Goal: Transaction & Acquisition: Book appointment/travel/reservation

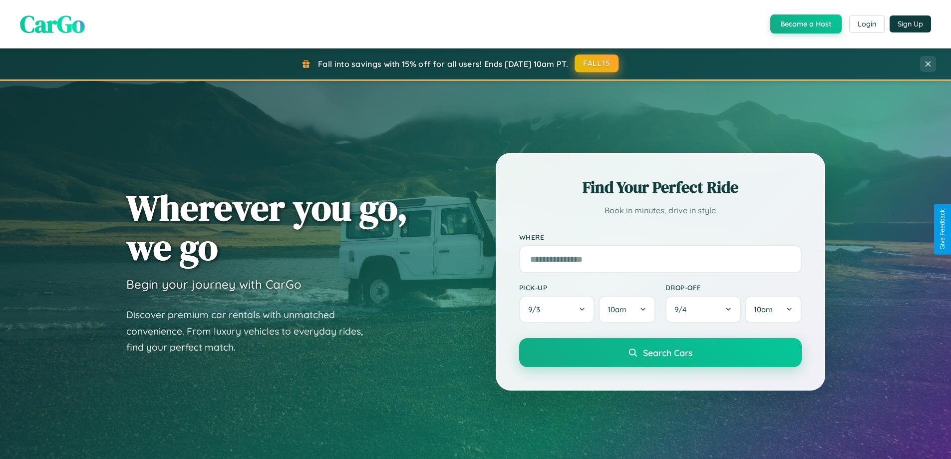
click at [597, 63] on button "FALL15" at bounding box center [596, 63] width 44 height 18
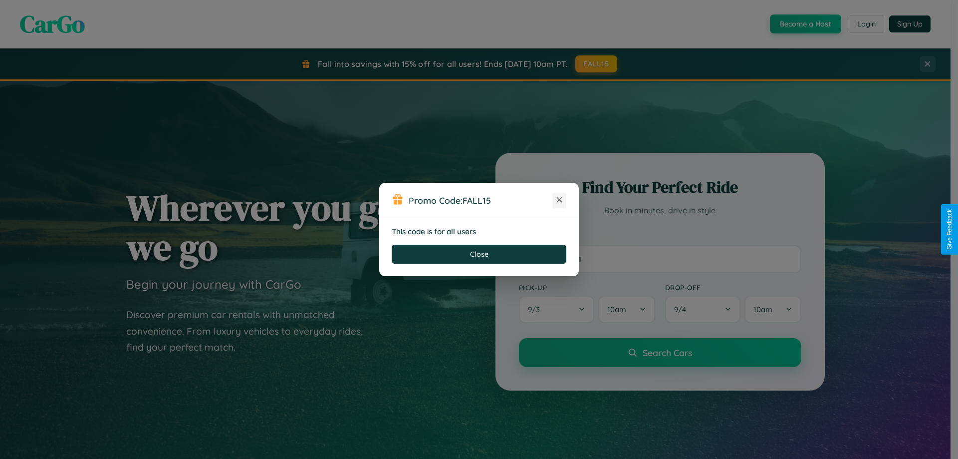
click at [559, 200] on icon at bounding box center [559, 200] width 10 height 10
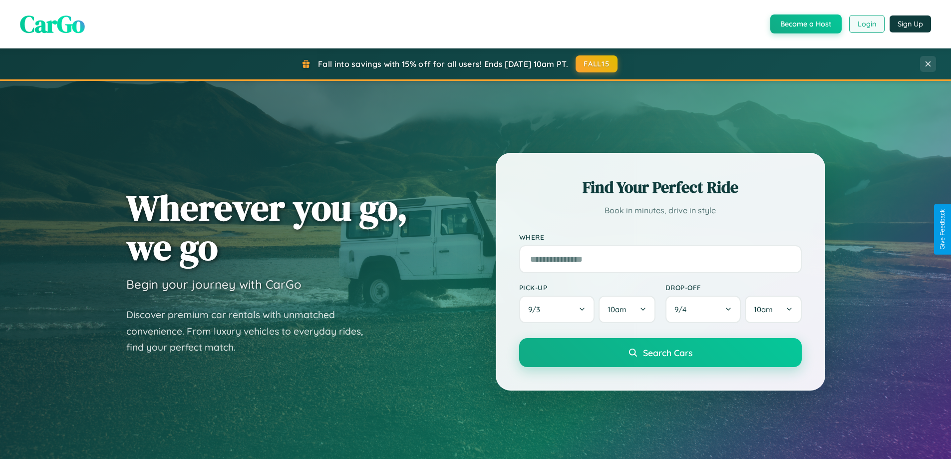
click at [866, 24] on button "Login" at bounding box center [866, 24] width 35 height 18
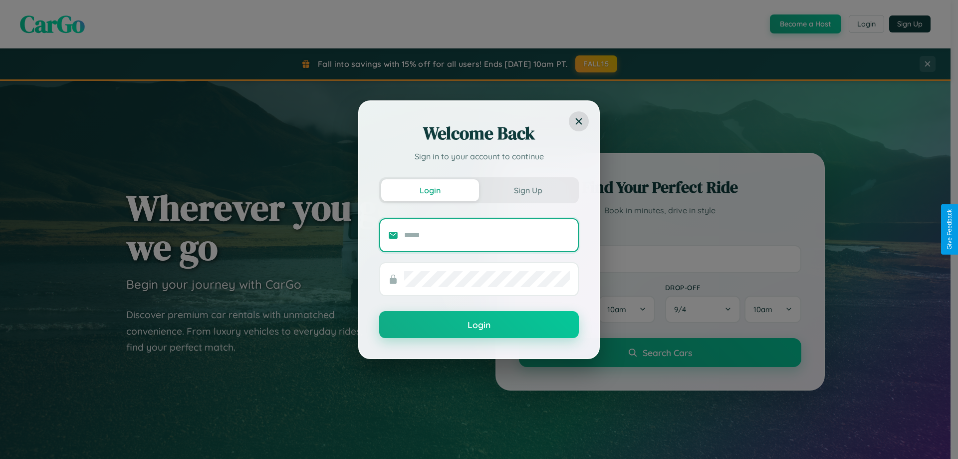
click at [487, 235] on input "text" at bounding box center [487, 235] width 166 height 16
type input "**********"
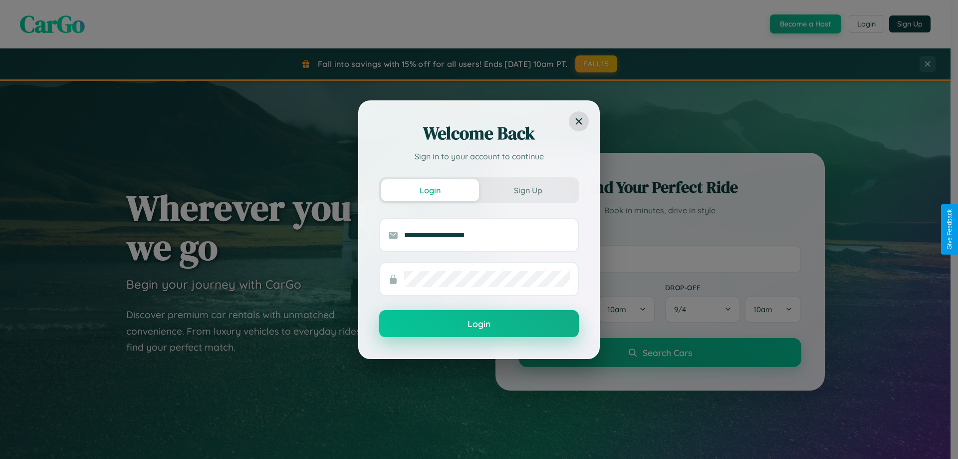
click at [479, 324] on button "Login" at bounding box center [479, 323] width 200 height 27
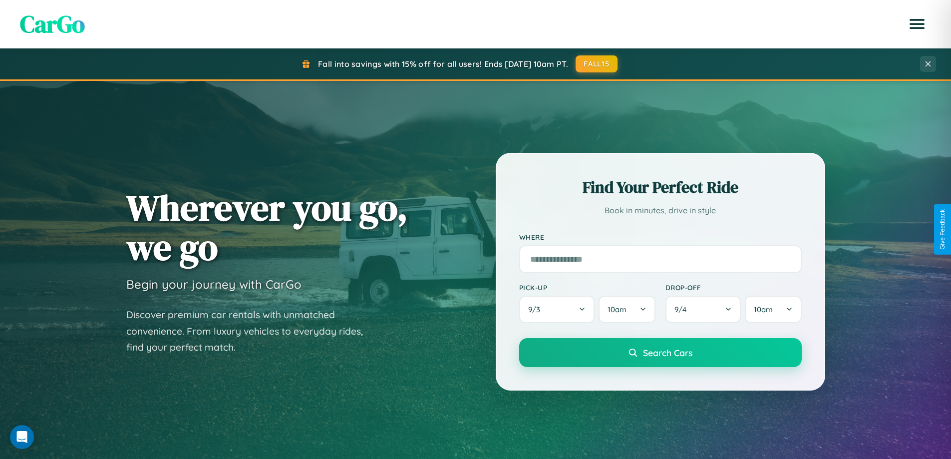
scroll to position [1920, 0]
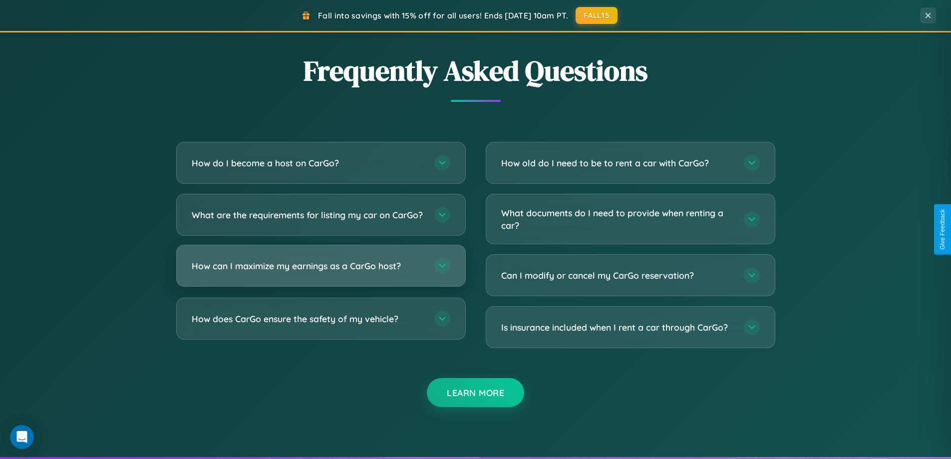
click at [320, 272] on h3 "How can I maximize my earnings as a CarGo host?" at bounding box center [308, 265] width 233 height 12
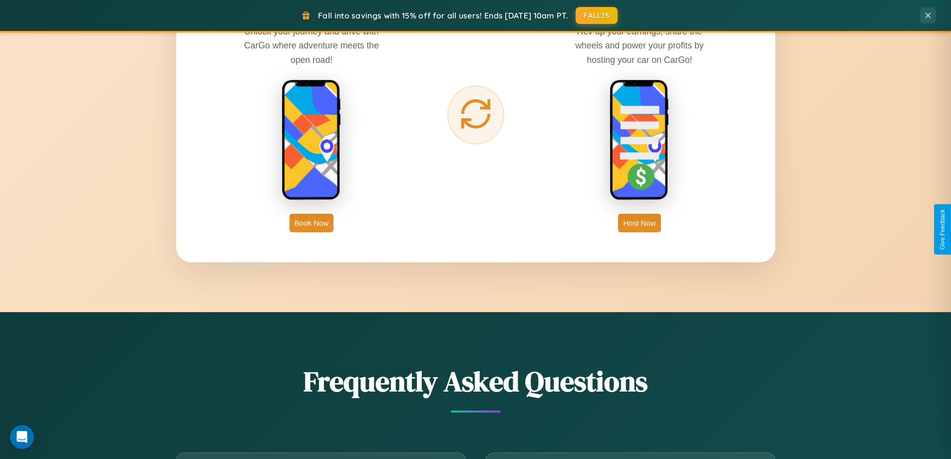
scroll to position [1603, 0]
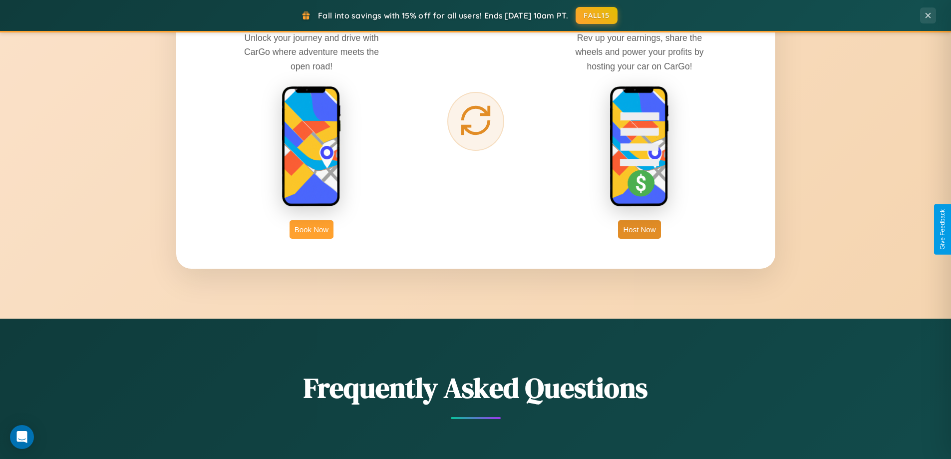
click at [311, 229] on button "Book Now" at bounding box center [311, 229] width 44 height 18
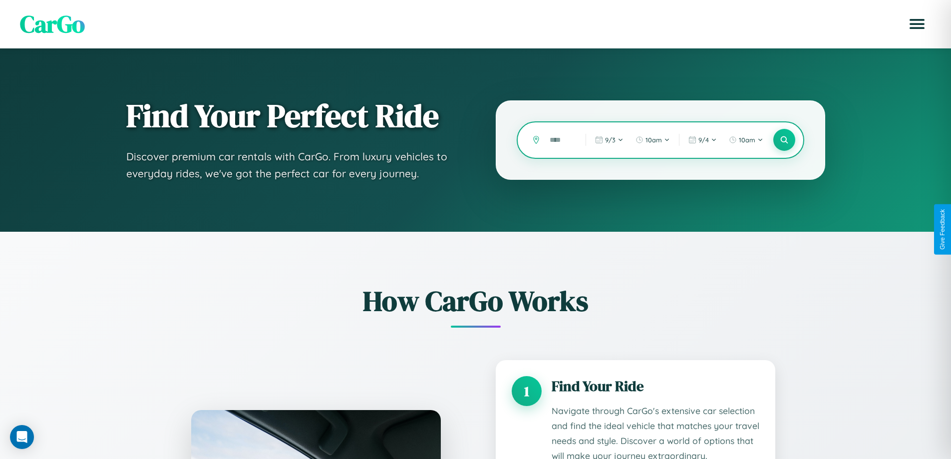
click at [560, 140] on input "text" at bounding box center [559, 139] width 31 height 17
type input "******"
click at [783, 140] on icon at bounding box center [783, 139] width 9 height 9
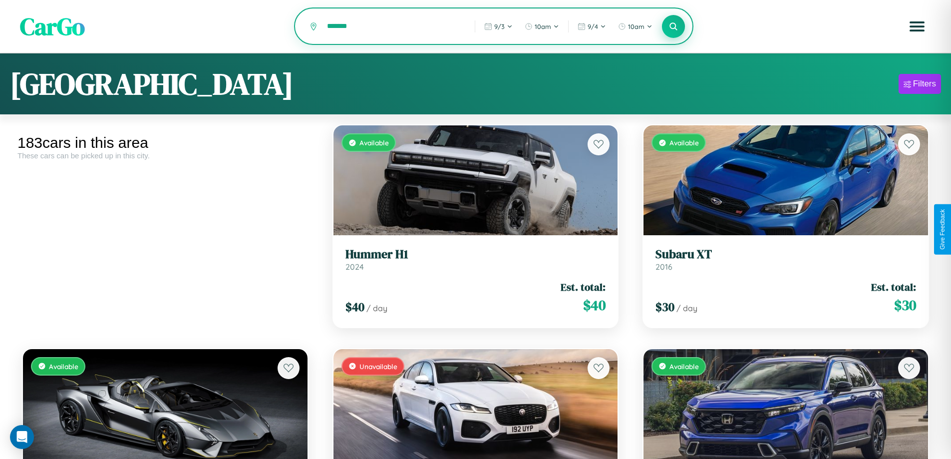
type input "*******"
click at [673, 27] on icon at bounding box center [673, 25] width 9 height 9
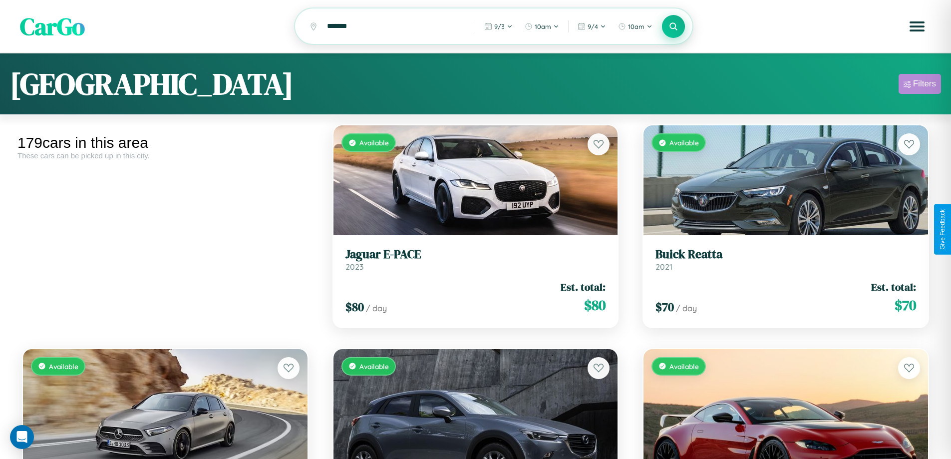
click at [919, 85] on div "Filters" at bounding box center [924, 84] width 23 height 10
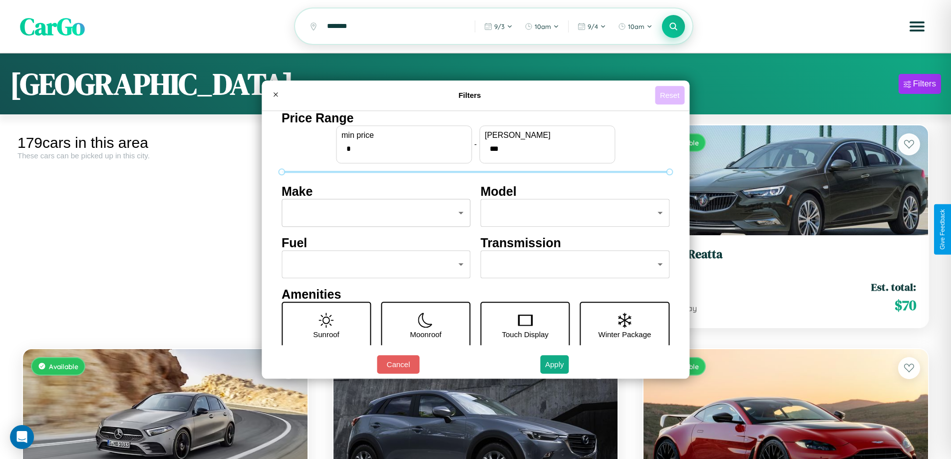
click at [671, 95] on button "Reset" at bounding box center [669, 95] width 29 height 18
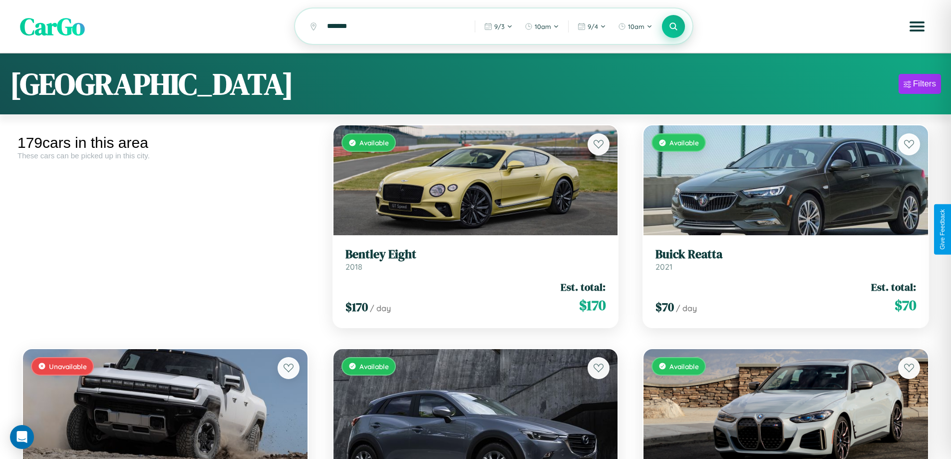
scroll to position [587, 0]
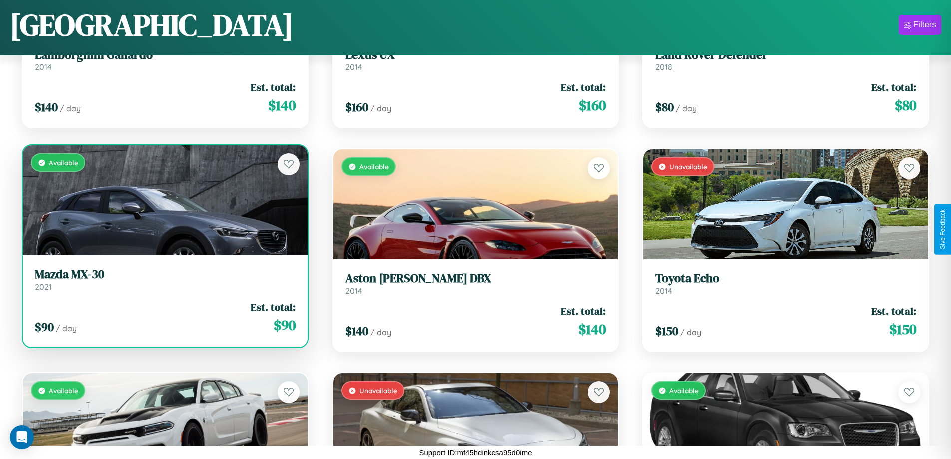
click at [164, 283] on link "Mazda MX-30 2021" at bounding box center [165, 279] width 260 height 24
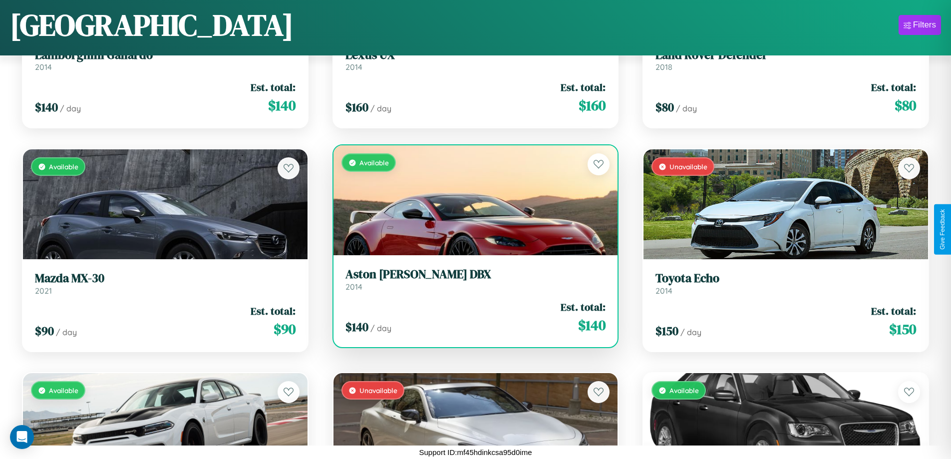
scroll to position [140, 0]
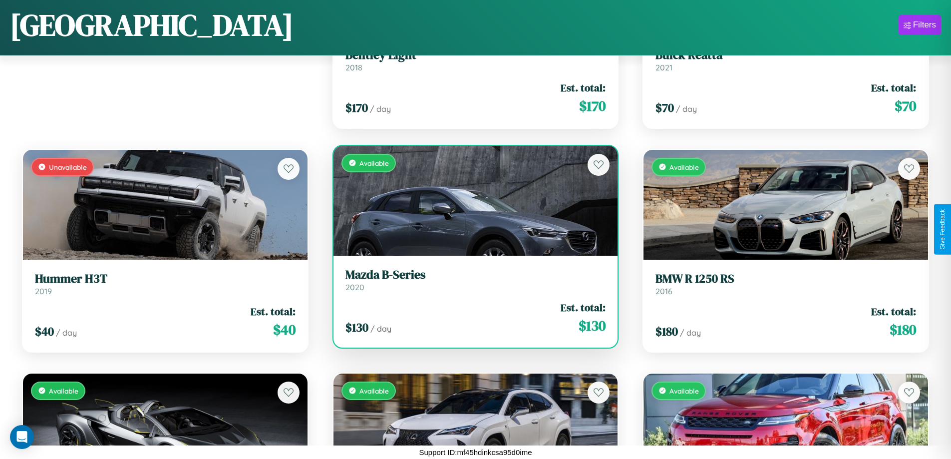
click at [471, 279] on h3 "Mazda B-Series" at bounding box center [475, 274] width 260 height 14
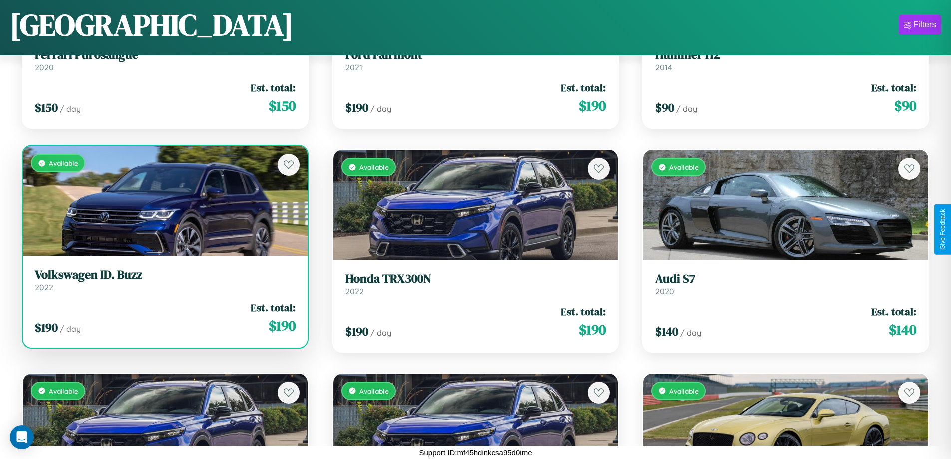
click at [164, 279] on h3 "Volkswagen ID. Buzz" at bounding box center [165, 274] width 260 height 14
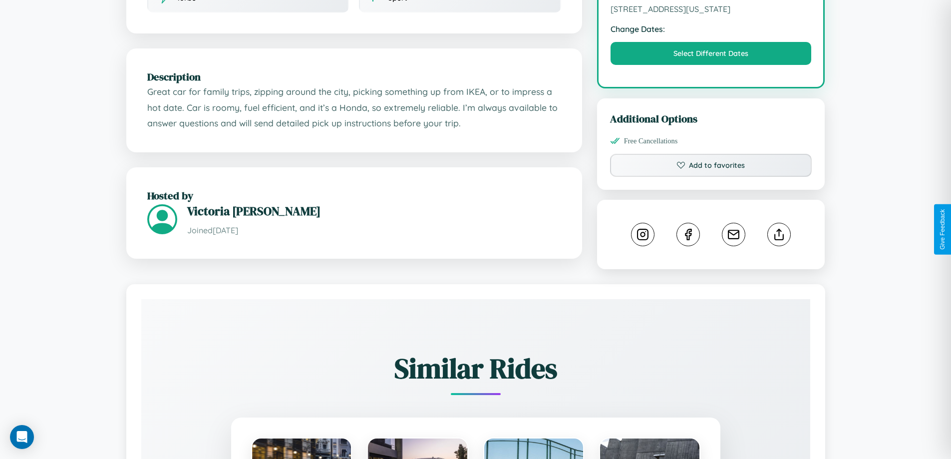
scroll to position [338, 0]
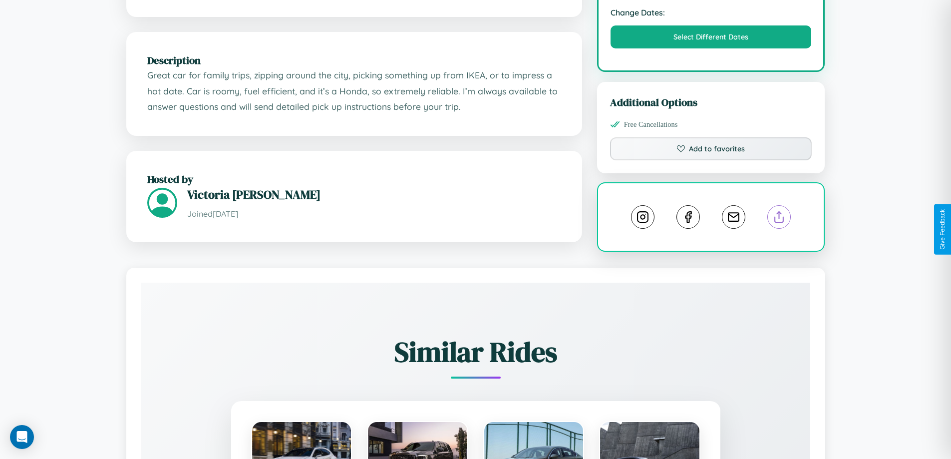
click at [779, 219] on line at bounding box center [779, 215] width 0 height 7
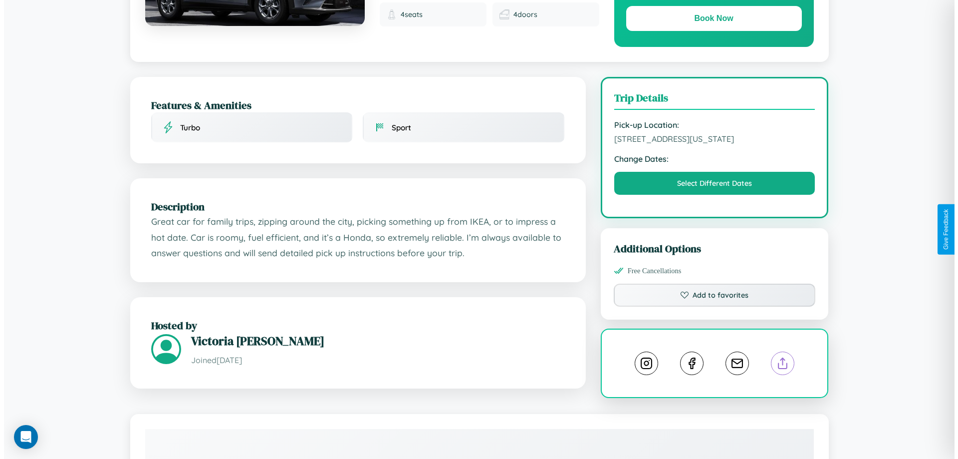
scroll to position [0, 0]
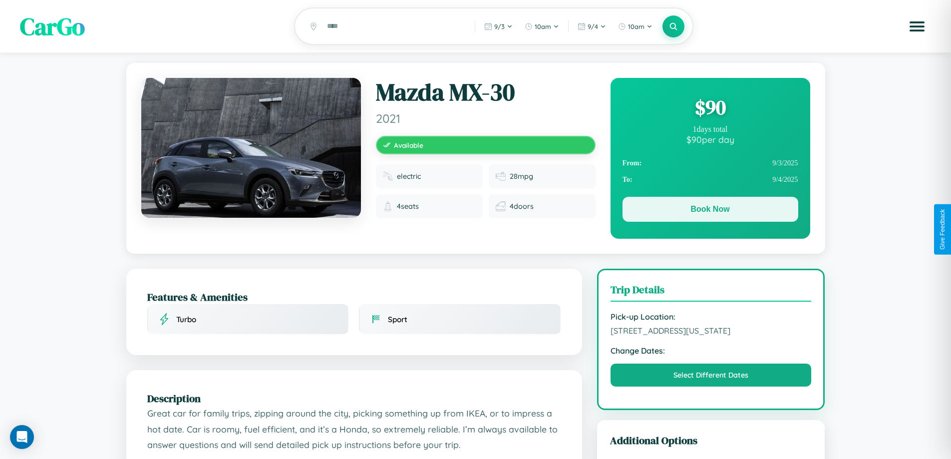
click at [710, 211] on button "Book Now" at bounding box center [710, 209] width 176 height 25
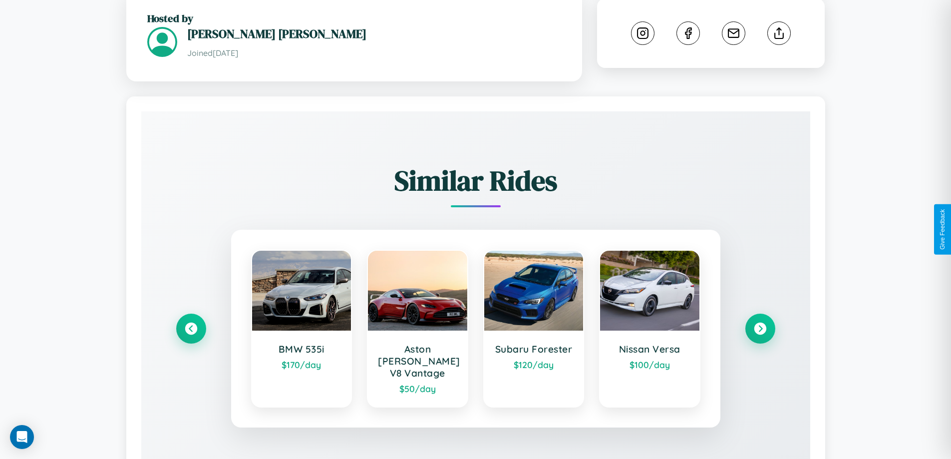
scroll to position [569, 0]
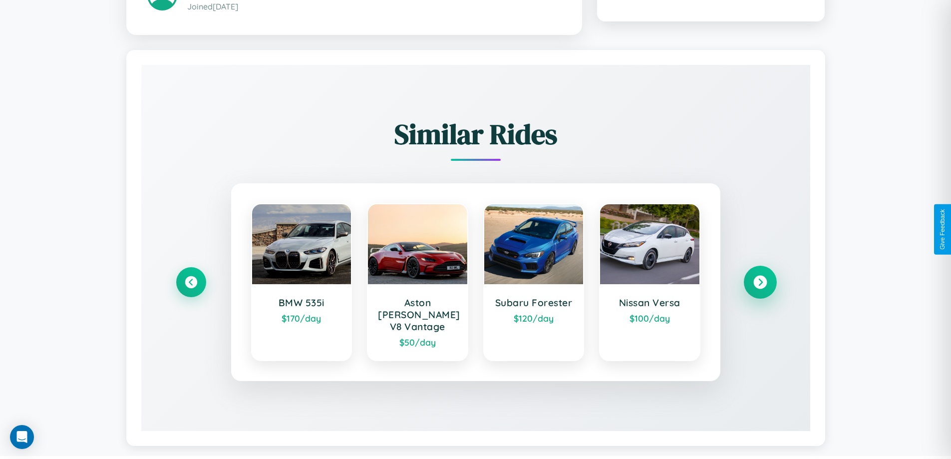
click at [759, 277] on icon at bounding box center [759, 281] width 13 height 13
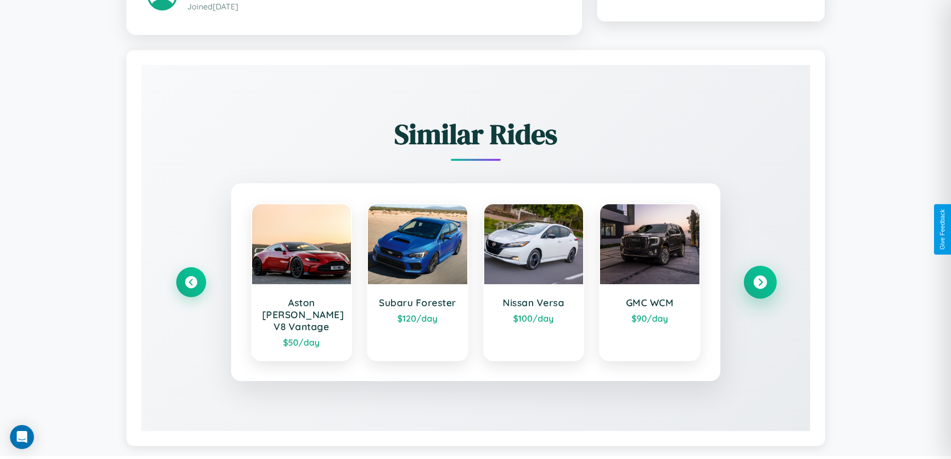
click at [759, 277] on icon at bounding box center [759, 281] width 13 height 13
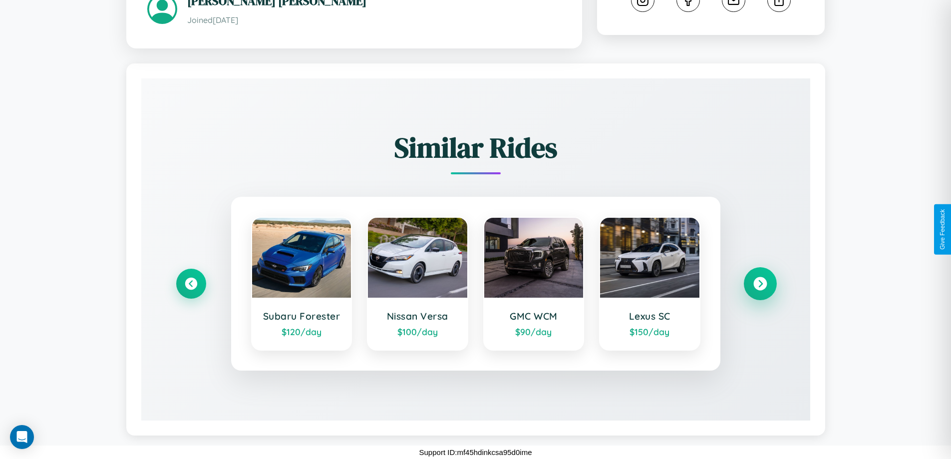
scroll to position [557, 0]
click at [759, 283] on icon at bounding box center [759, 283] width 13 height 13
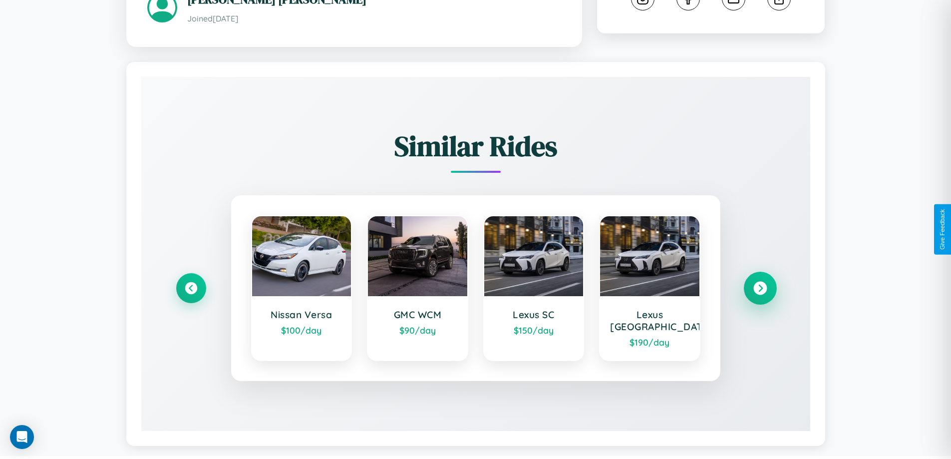
click at [759, 283] on icon at bounding box center [759, 287] width 13 height 13
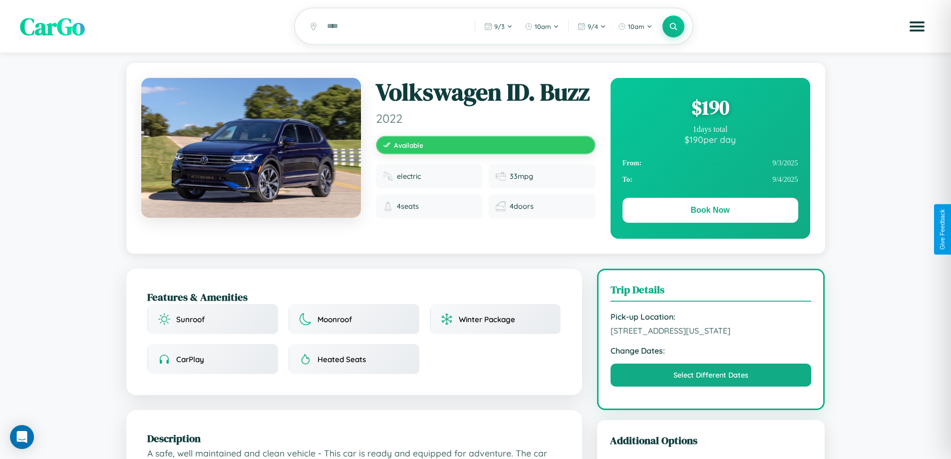
click at [710, 109] on div "$ 190" at bounding box center [710, 107] width 176 height 27
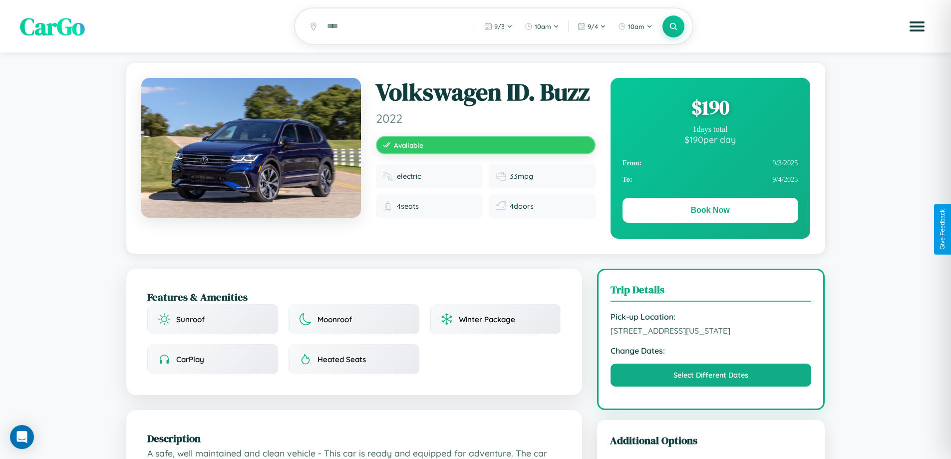
click at [710, 109] on div "$ 190" at bounding box center [710, 107] width 176 height 27
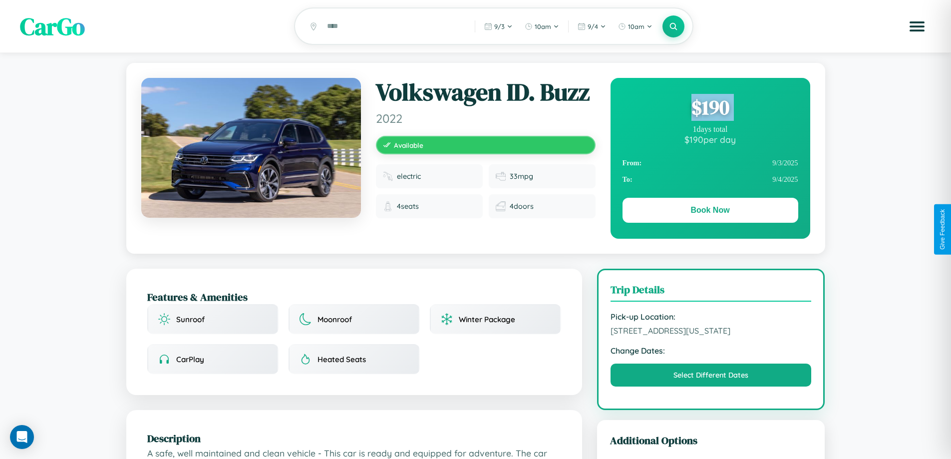
click at [710, 109] on div "$ 190" at bounding box center [710, 107] width 176 height 27
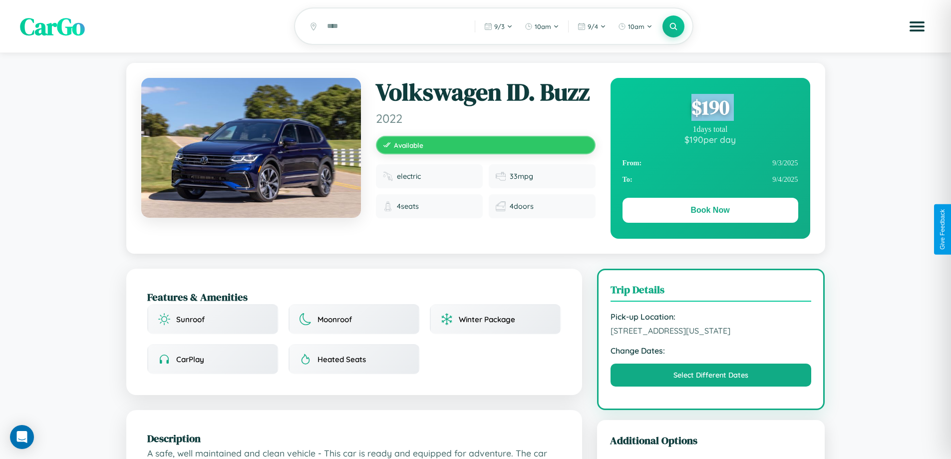
click at [710, 109] on div "$ 190" at bounding box center [710, 107] width 176 height 27
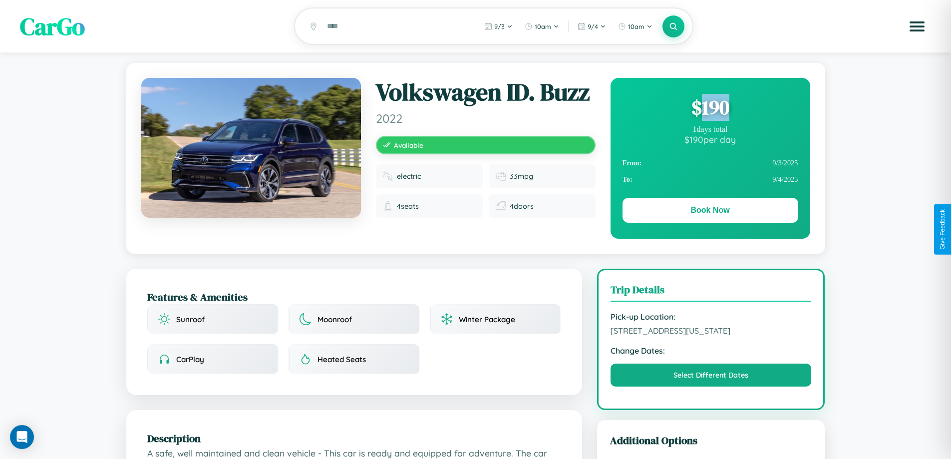
click at [710, 109] on div "$ 190" at bounding box center [710, 107] width 176 height 27
